Goal: Find specific page/section: Find specific page/section

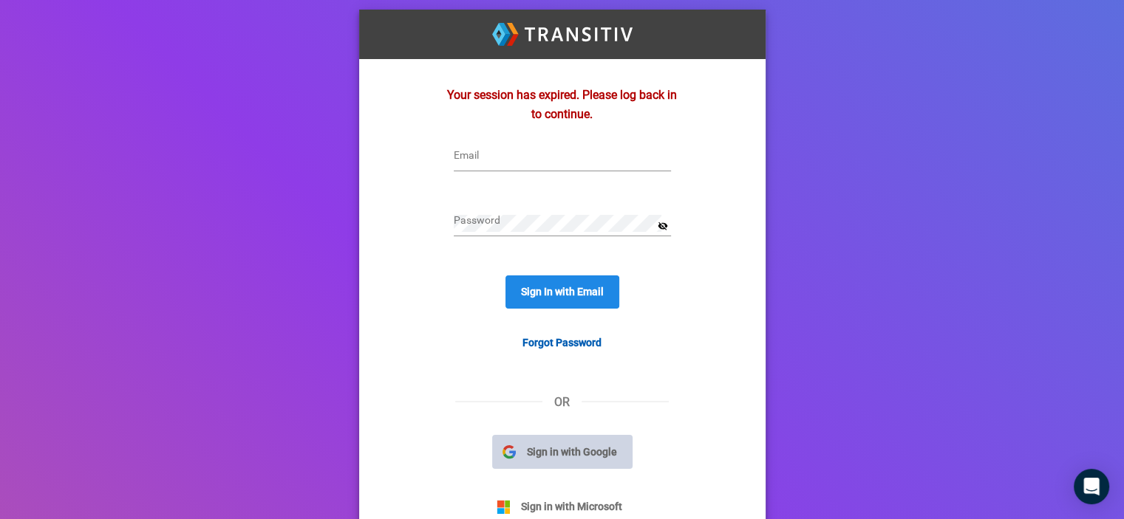
click at [592, 455] on span "Sign in with Google" at bounding box center [572, 452] width 112 height 16
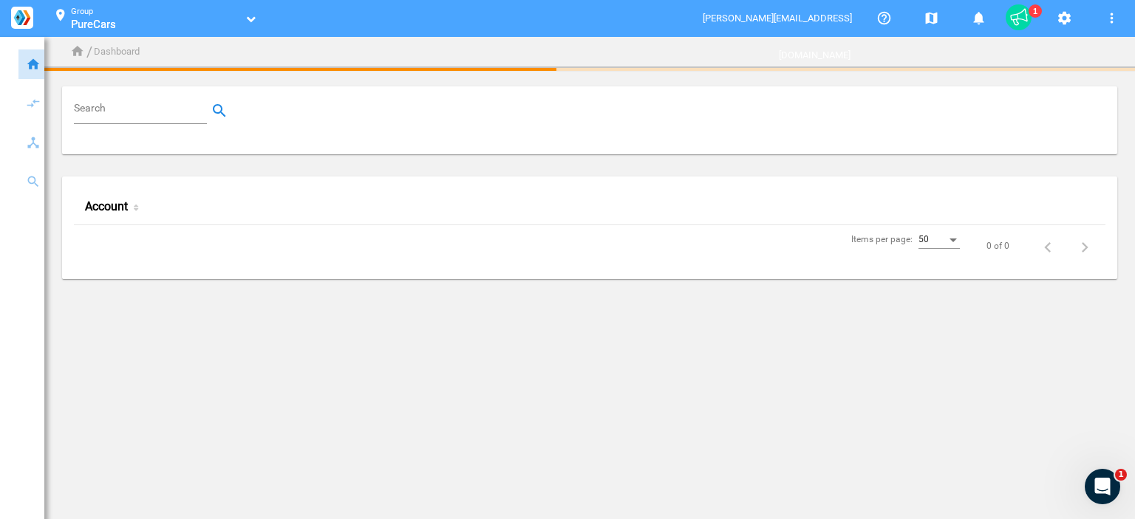
click at [151, 113] on input "Search" at bounding box center [143, 111] width 139 height 18
paste input "100001090"
type input "100001090"
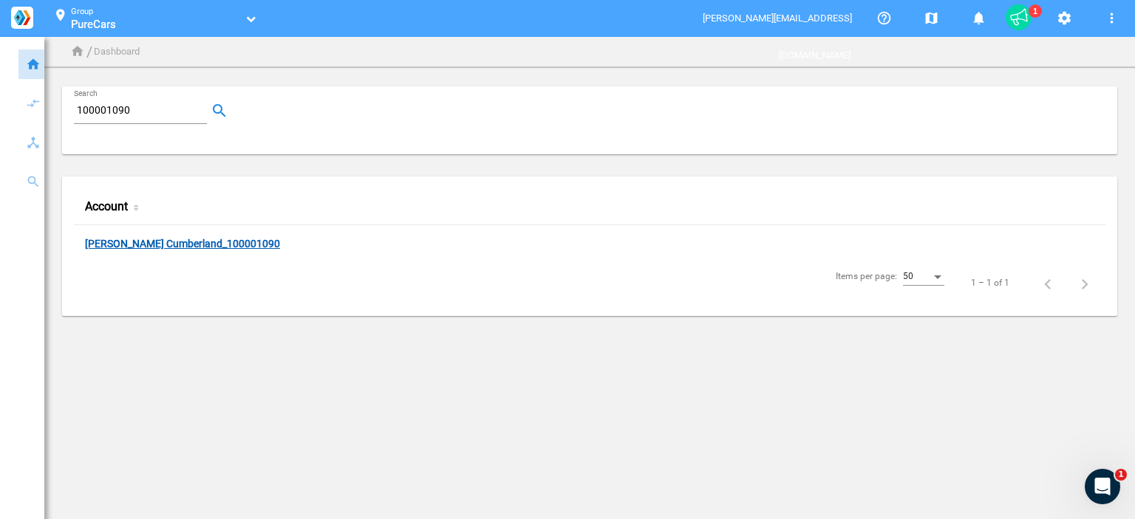
click at [187, 243] on link "[PERSON_NAME] Cumberland_100001090" at bounding box center [182, 245] width 195 height 14
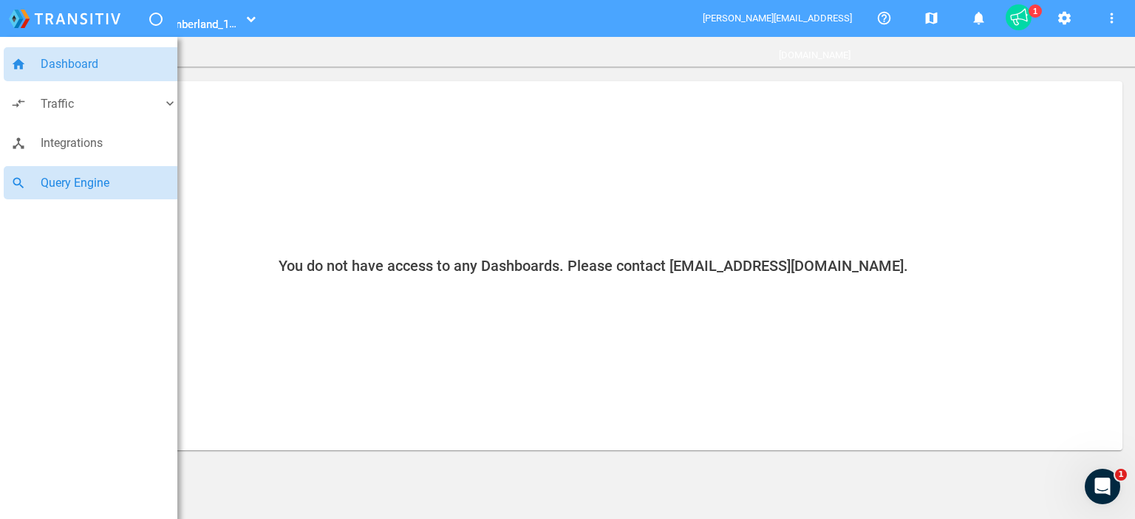
click at [95, 181] on span "Query Engine" at bounding box center [109, 183] width 137 height 19
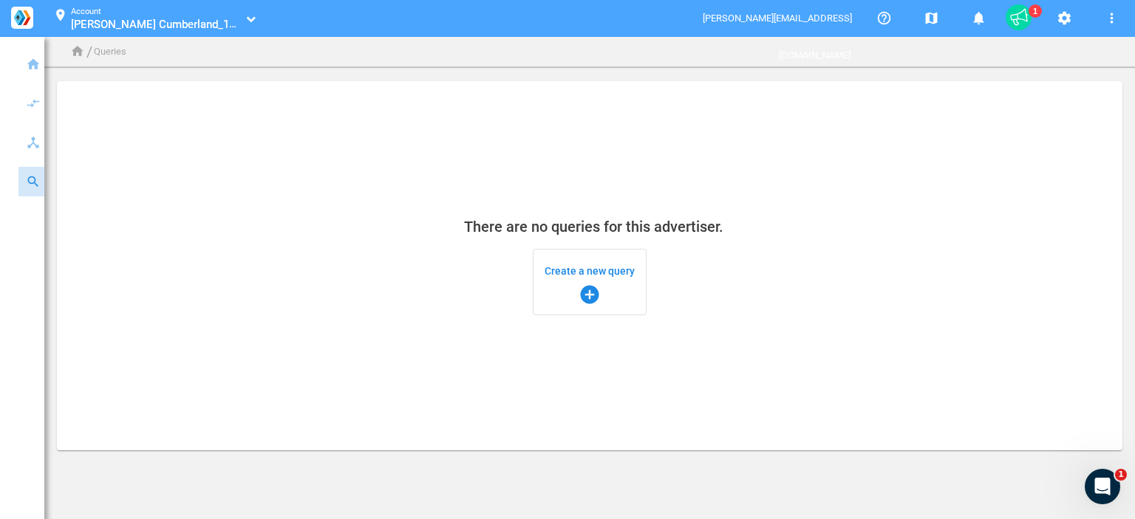
click at [596, 282] on span "Create a new query add_circle" at bounding box center [590, 282] width 90 height 47
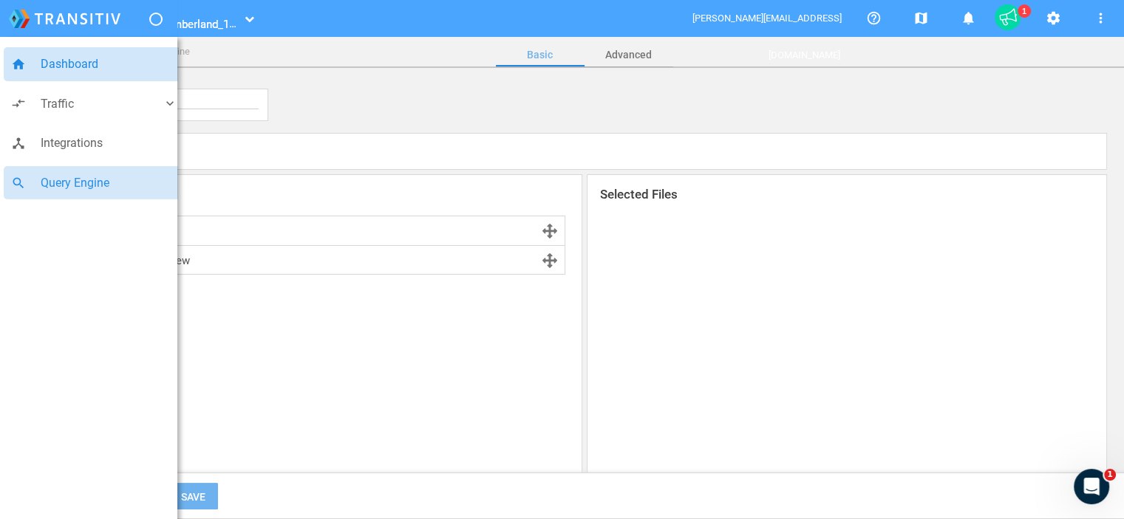
click at [68, 71] on span "Dashboard" at bounding box center [109, 64] width 137 height 19
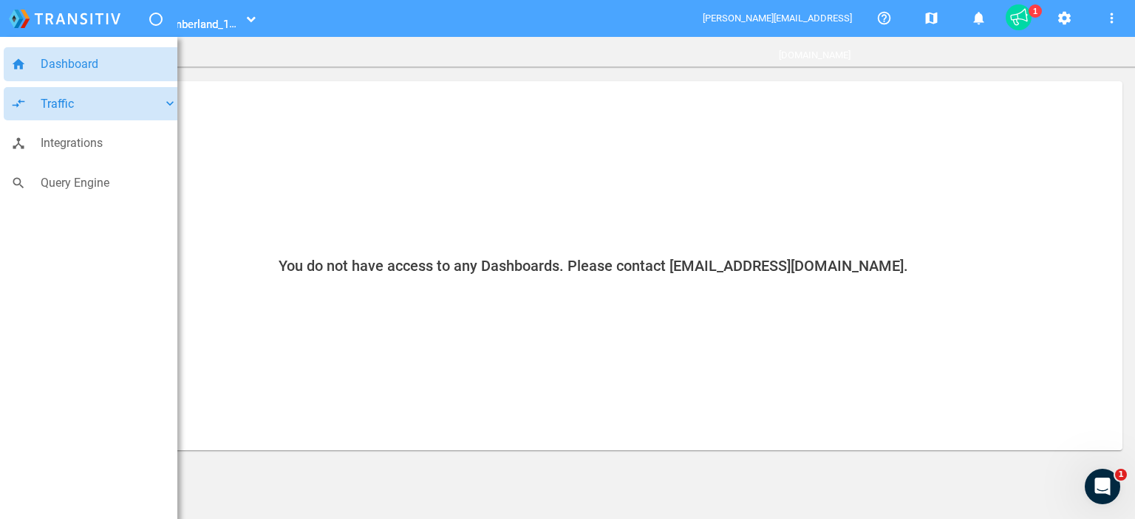
click at [106, 100] on span "Traffic" at bounding box center [102, 104] width 122 height 19
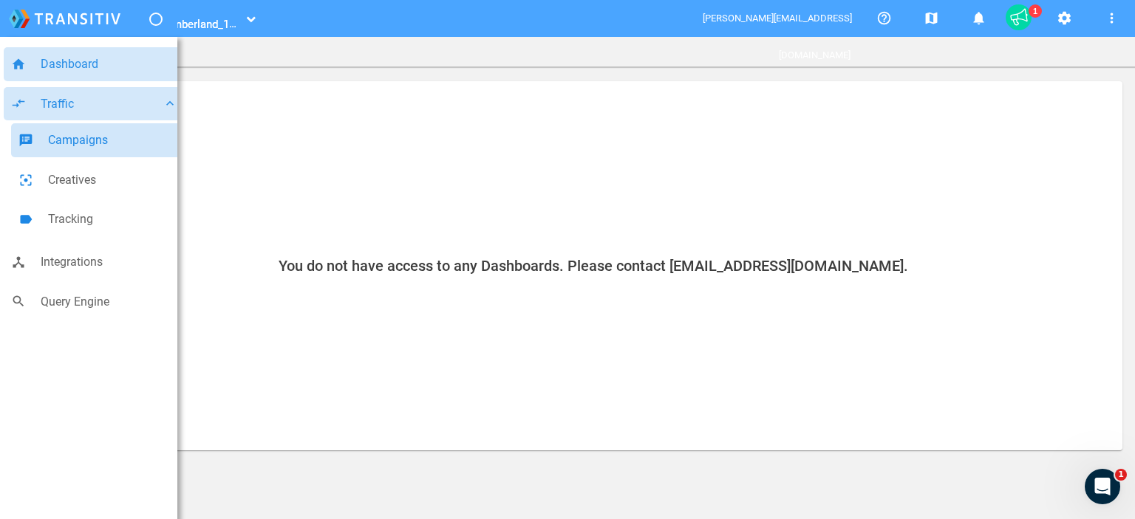
click at [92, 137] on span "Campaigns" at bounding box center [112, 140] width 129 height 19
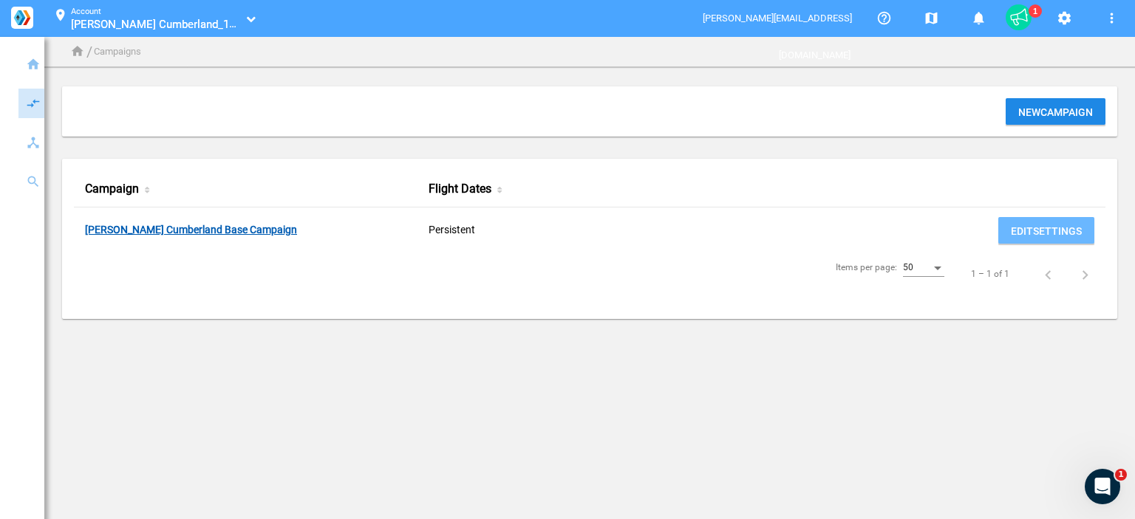
click at [264, 228] on link "[PERSON_NAME] Cumberland Base Campaign" at bounding box center [191, 231] width 212 height 14
